Goal: Check status: Check status

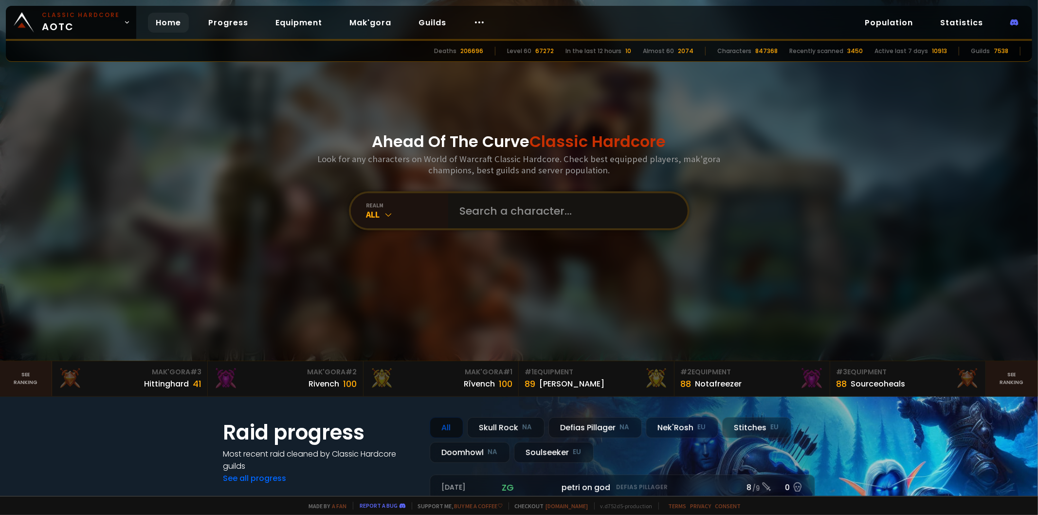
click at [501, 212] on input "text" at bounding box center [565, 210] width 222 height 35
type input "ф"
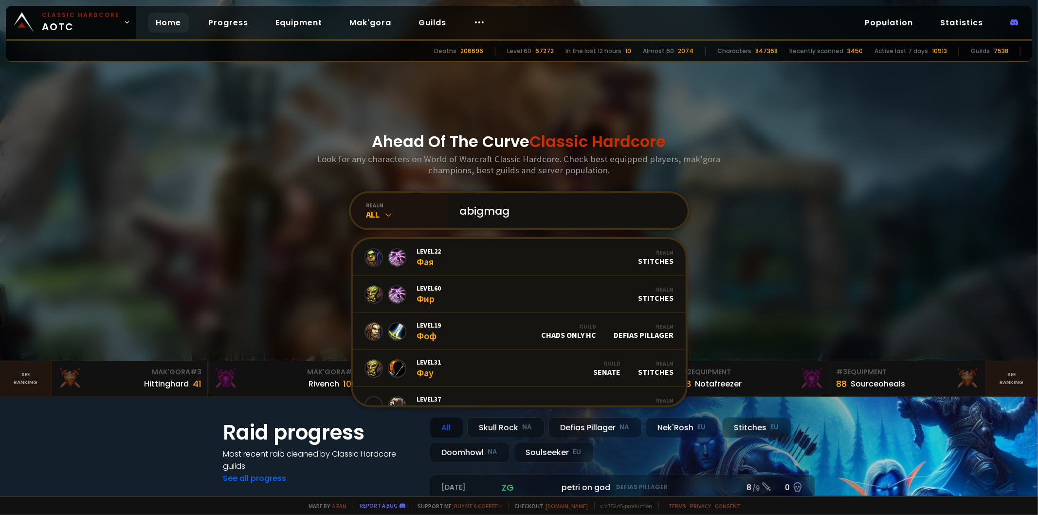
type input "abigmage"
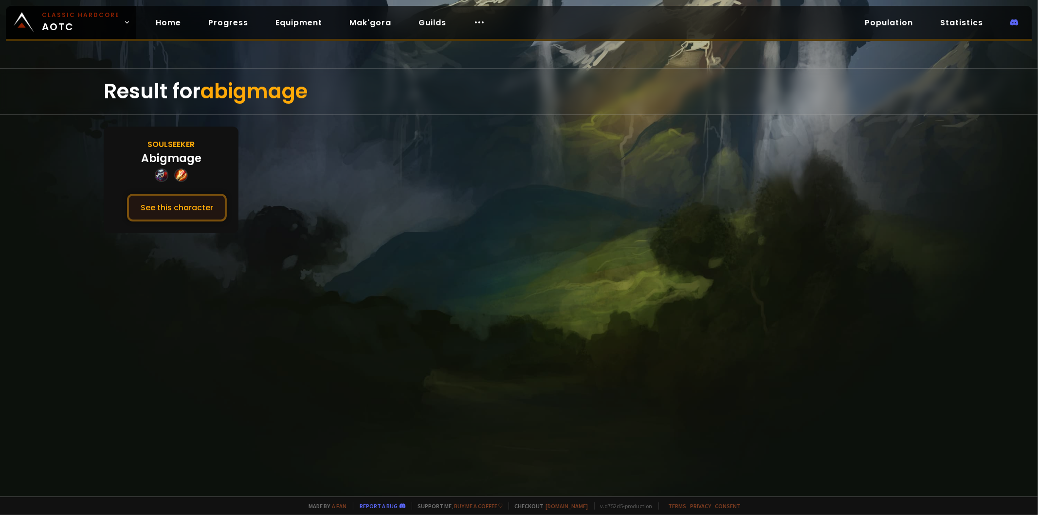
click at [176, 216] on button "See this character" at bounding box center [177, 208] width 100 height 28
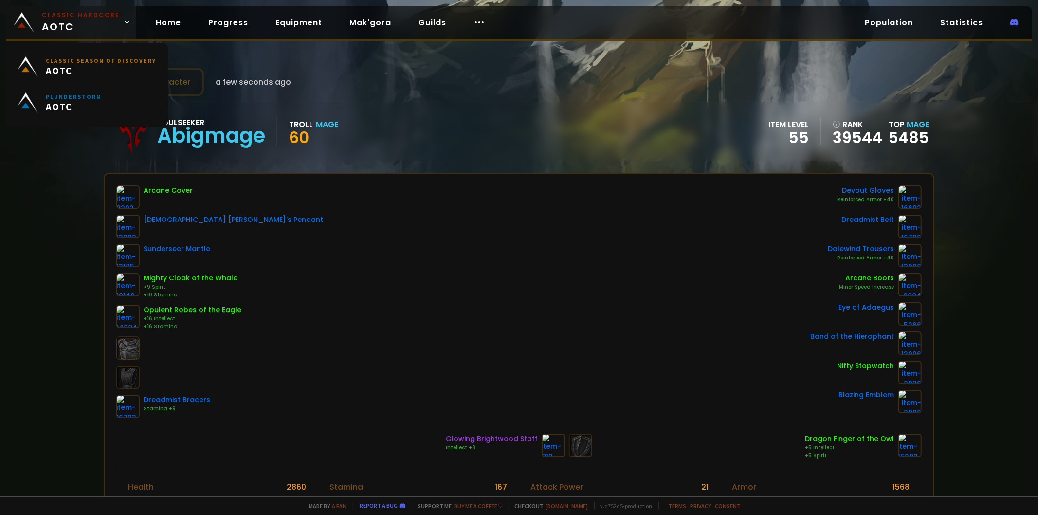
click at [41, 23] on link "Classic Hardcore AOTC" at bounding box center [71, 22] width 130 height 33
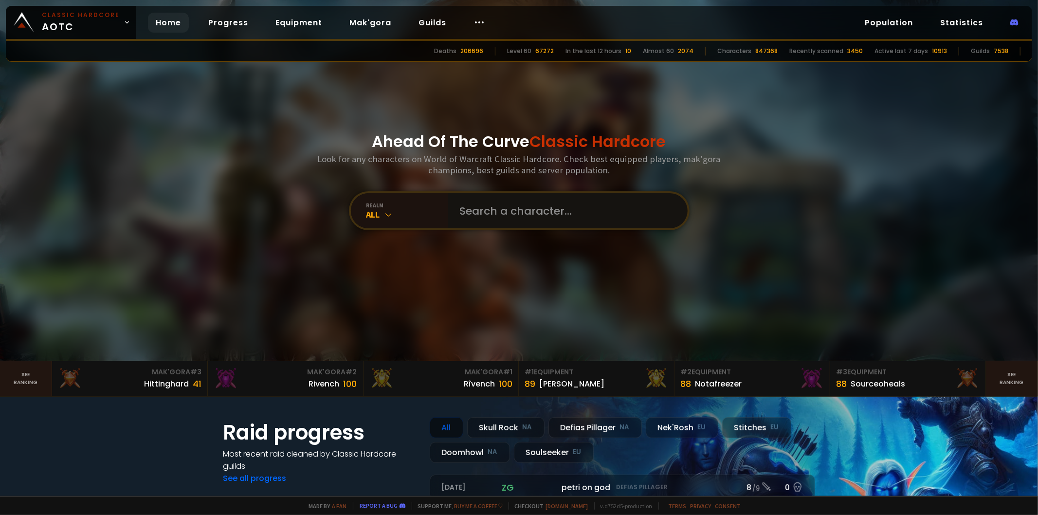
click at [495, 203] on input "text" at bounding box center [565, 210] width 222 height 35
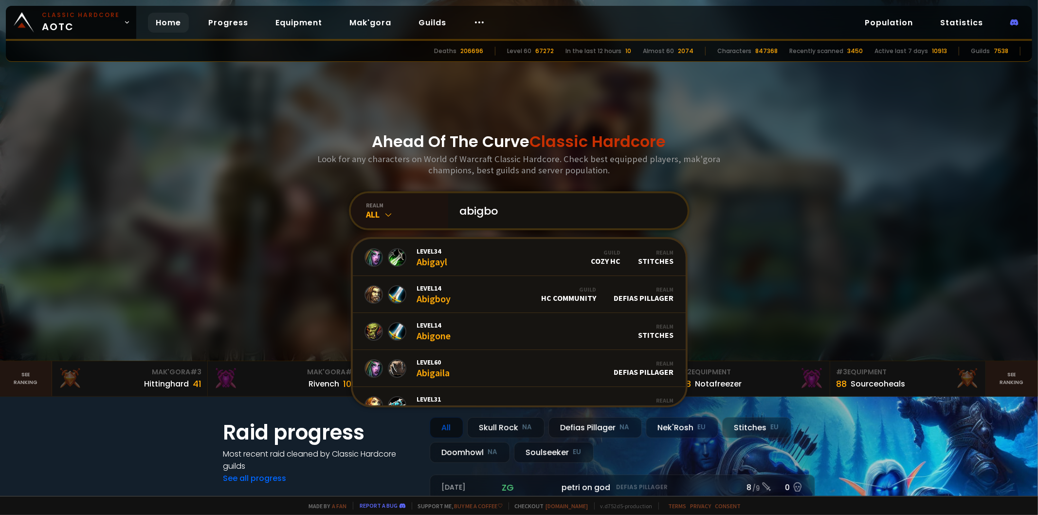
type input "abigboy"
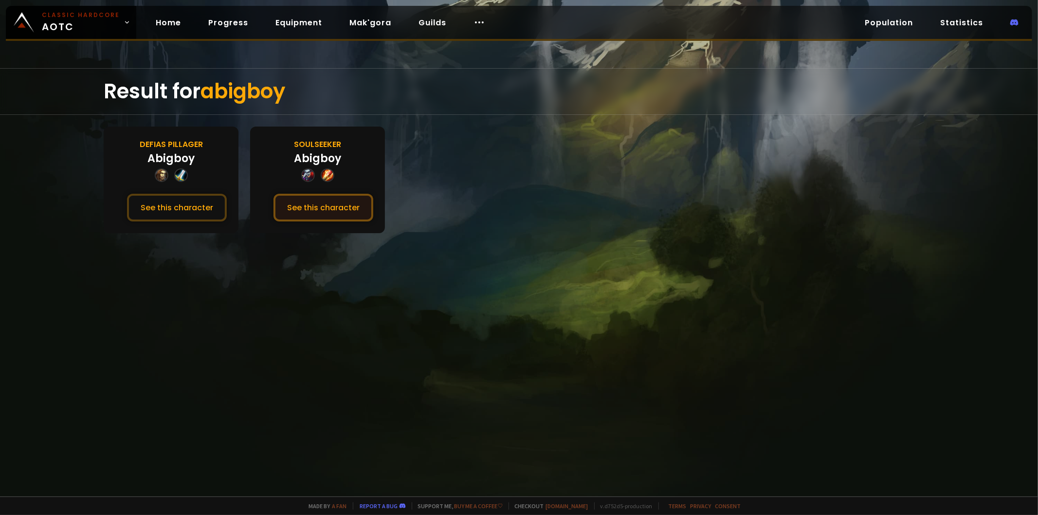
click at [366, 212] on button "See this character" at bounding box center [324, 208] width 100 height 28
